Goal: Navigation & Orientation: Find specific page/section

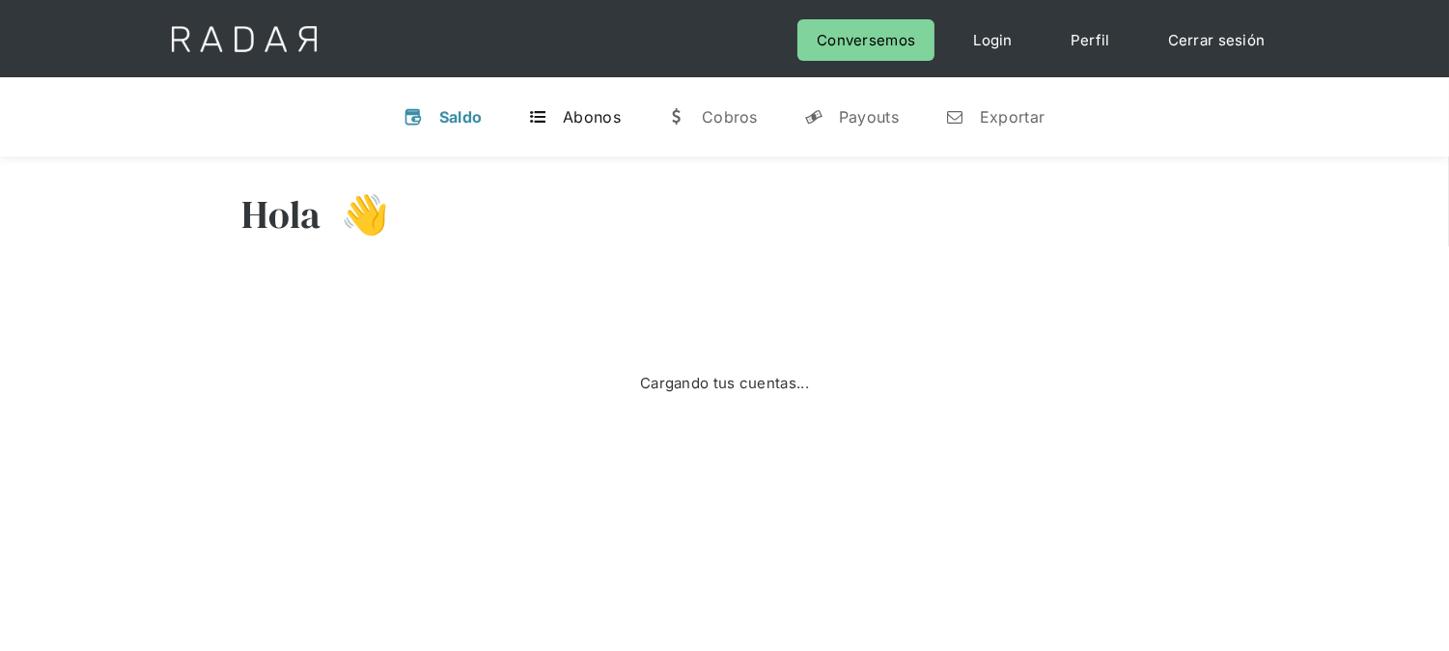
click at [570, 116] on div "Abonos" at bounding box center [592, 116] width 58 height 19
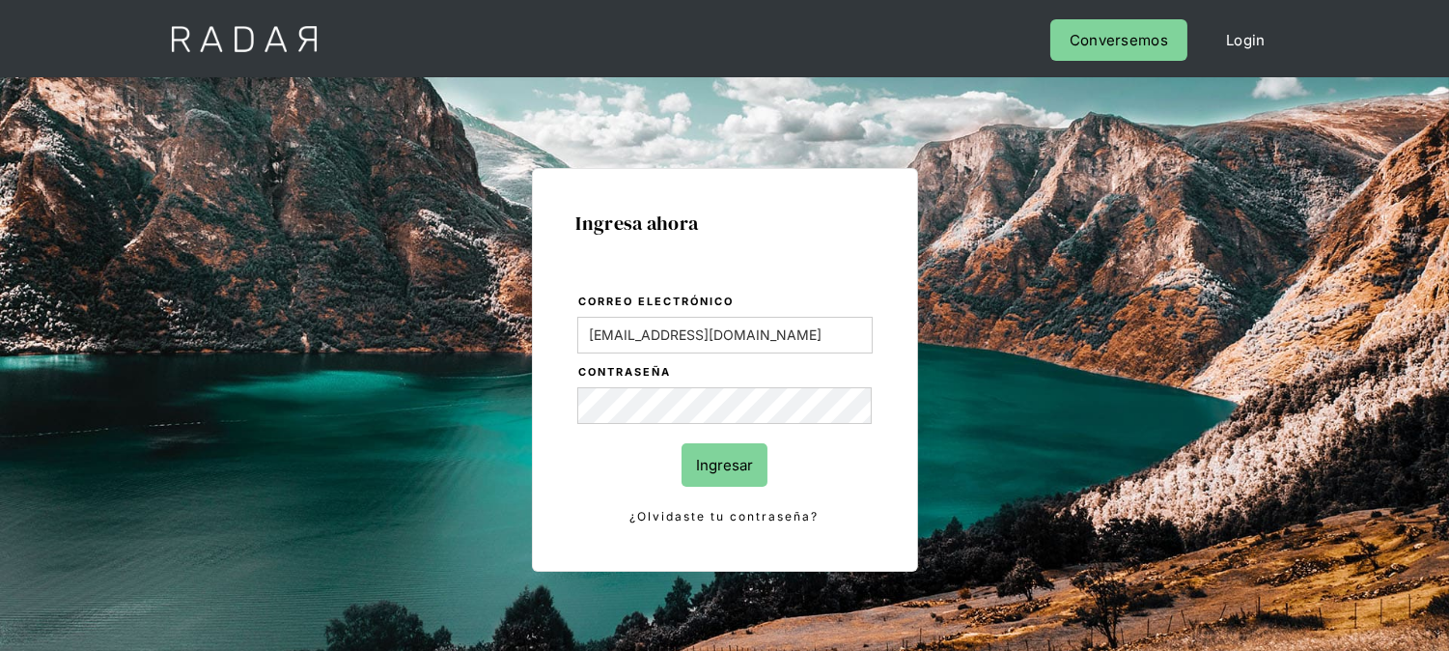
click at [716, 464] on input "Ingresar" at bounding box center [725, 464] width 86 height 43
